Goal: Entertainment & Leisure: Consume media (video, audio)

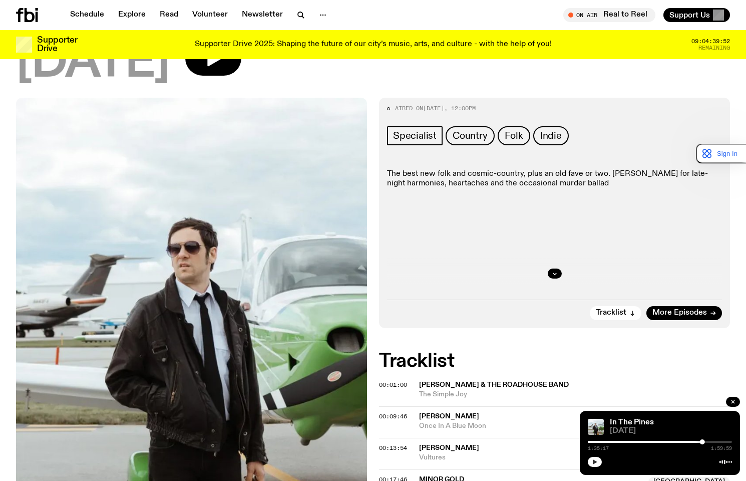
scroll to position [96, 0]
click at [596, 462] on icon "button" at bounding box center [595, 461] width 5 height 5
click at [595, 464] on icon "button" at bounding box center [595, 462] width 6 height 6
drag, startPoint x: 592, startPoint y: 462, endPoint x: 598, endPoint y: 463, distance: 6.0
click at [592, 462] on icon "button" at bounding box center [595, 462] width 6 height 6
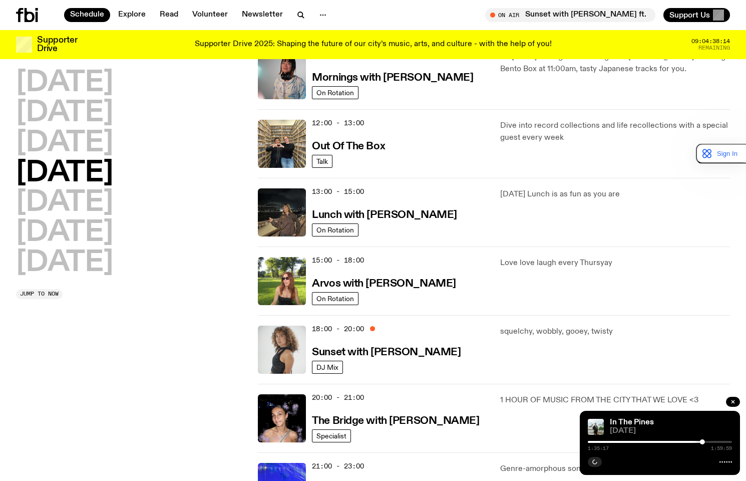
scroll to position [196, 0]
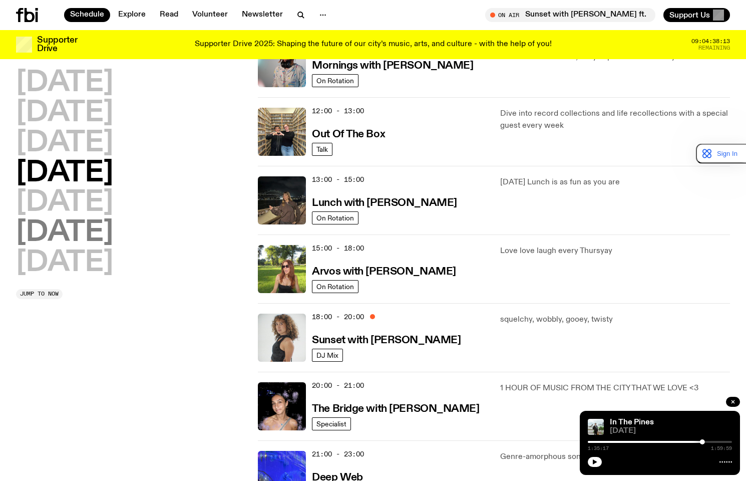
click at [64, 236] on h2 "[DATE]" at bounding box center [64, 233] width 97 height 28
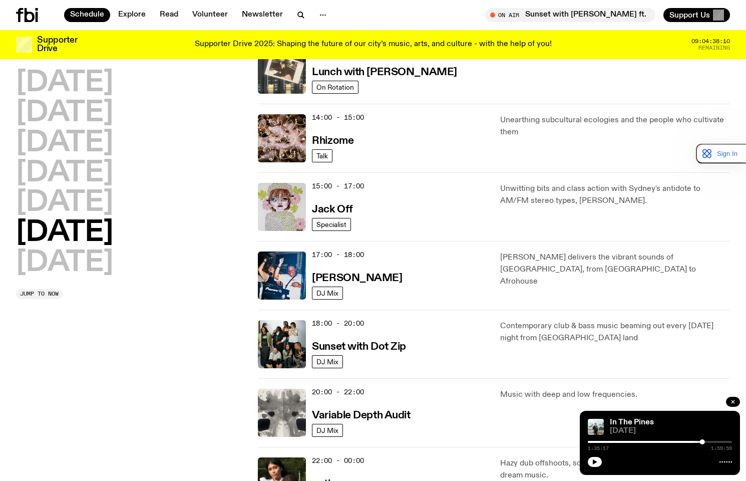
scroll to position [429, 0]
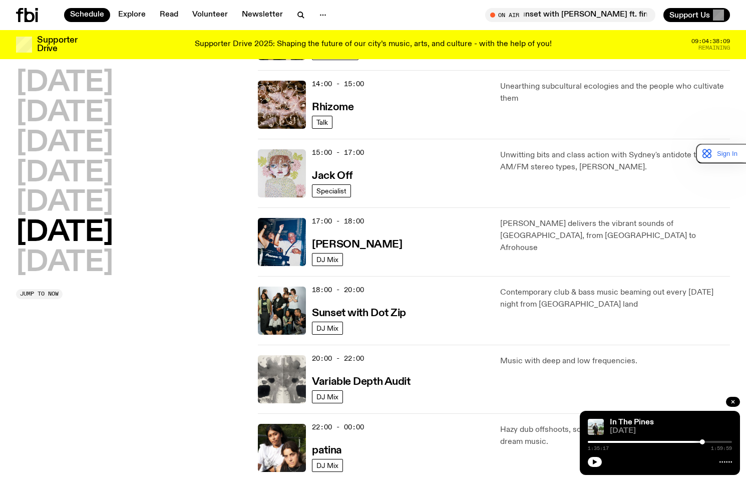
click at [279, 154] on img at bounding box center [282, 173] width 48 height 48
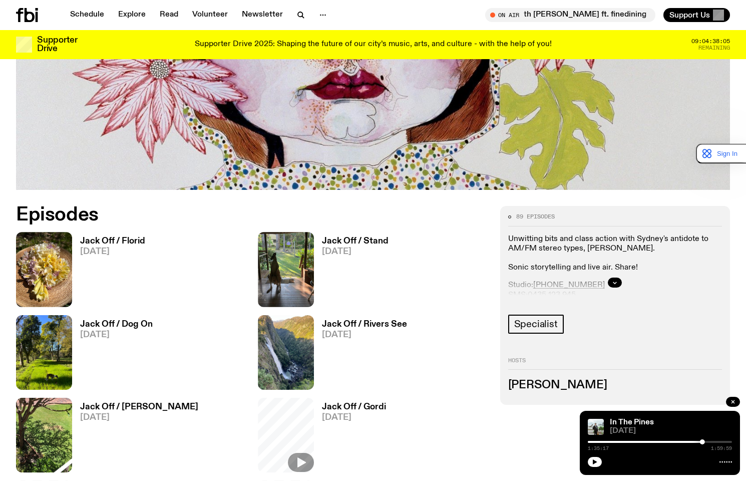
scroll to position [545, 0]
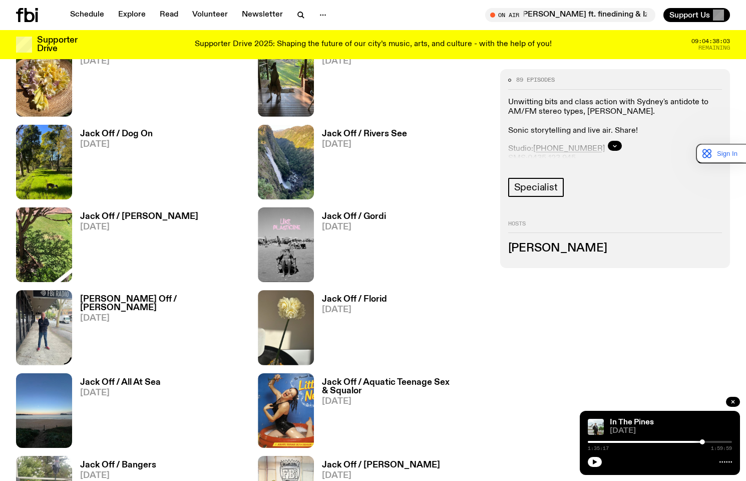
click at [50, 309] on img at bounding box center [44, 327] width 56 height 75
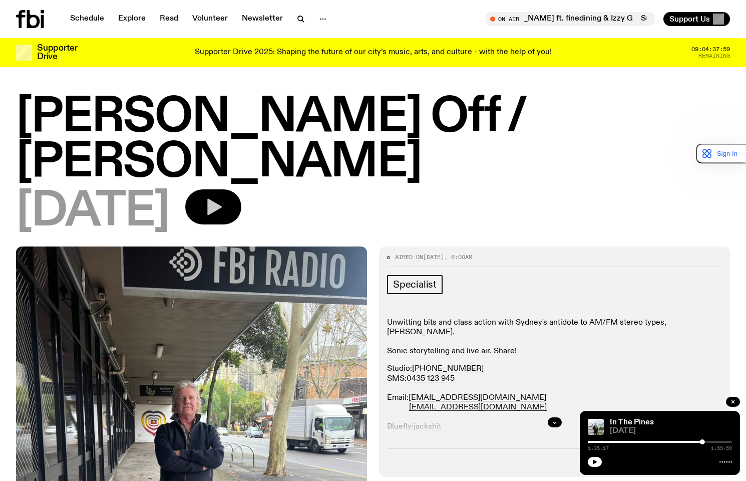
click at [223, 197] on icon "button" at bounding box center [213, 207] width 20 height 20
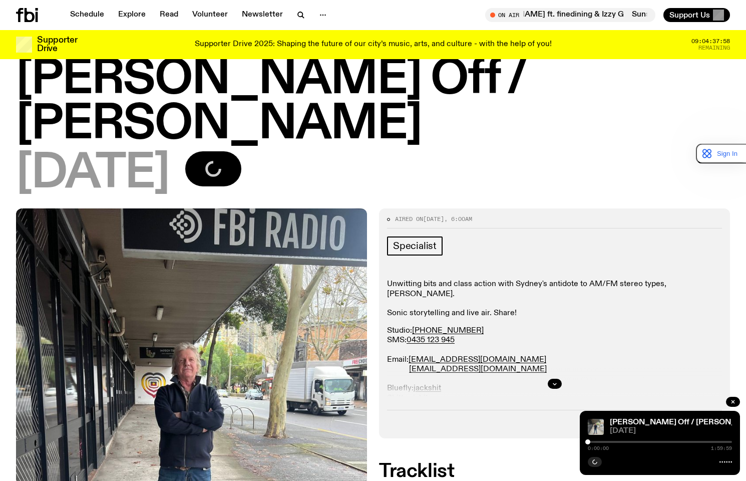
scroll to position [50, 0]
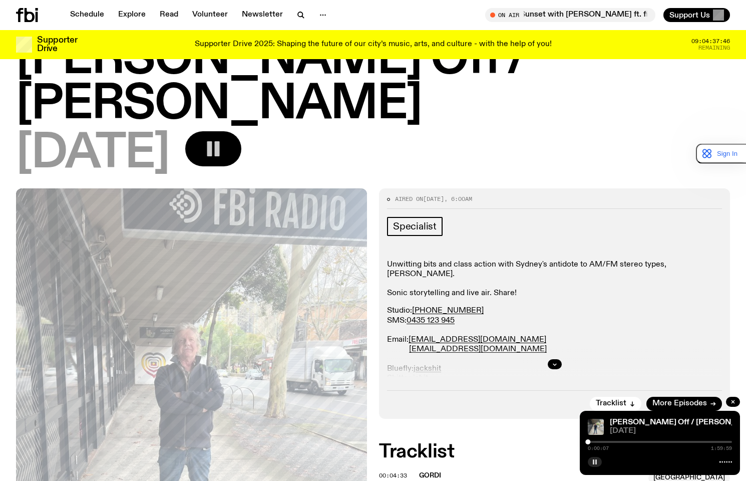
click at [593, 462] on icon "button" at bounding box center [595, 462] width 6 height 6
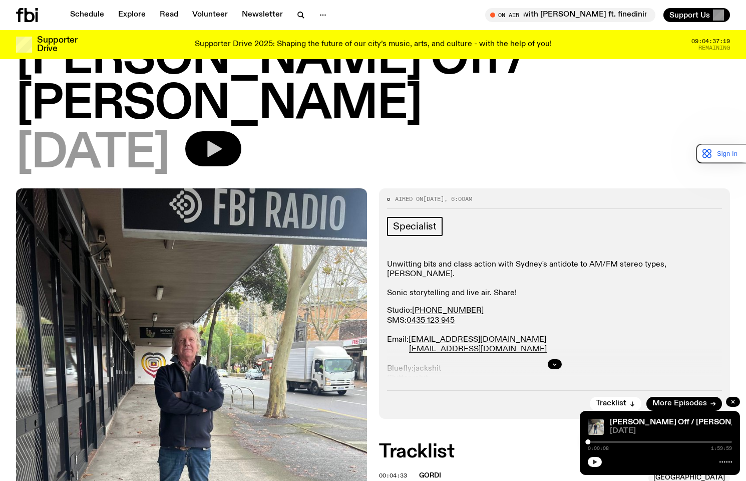
click at [599, 456] on div at bounding box center [660, 461] width 144 height 12
click at [592, 458] on button "button" at bounding box center [595, 462] width 14 height 10
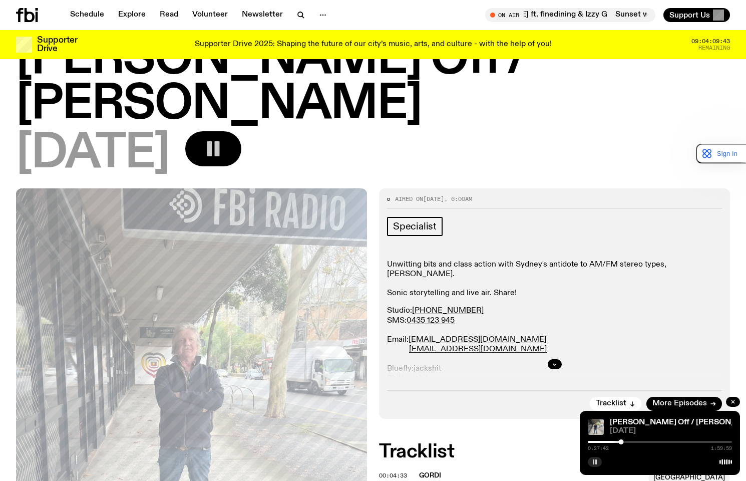
click at [592, 464] on button "button" at bounding box center [595, 462] width 14 height 10
